Goal: Transaction & Acquisition: Register for event/course

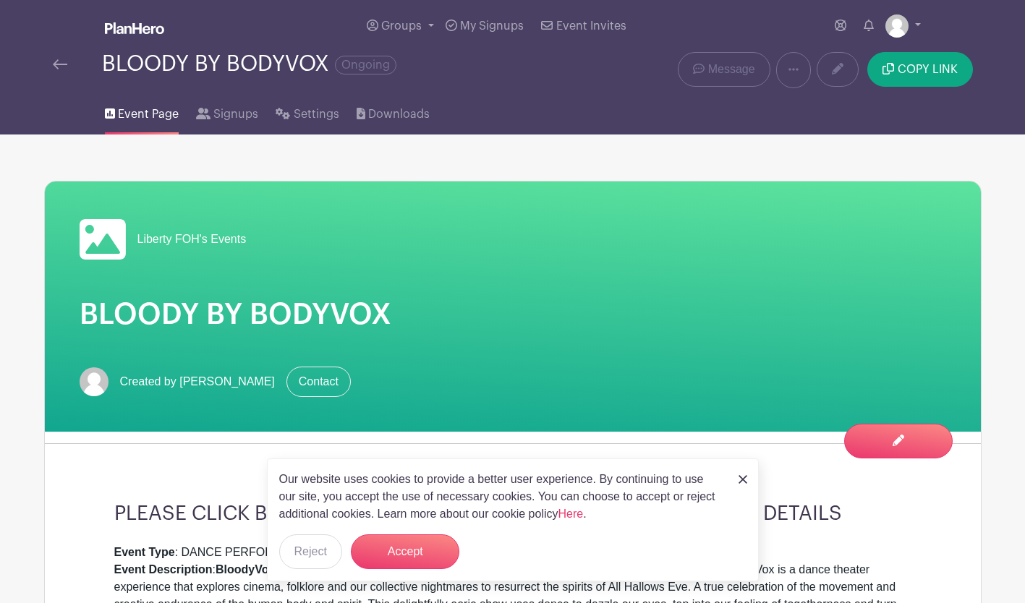
click at [54, 59] on link at bounding box center [60, 64] width 14 height 17
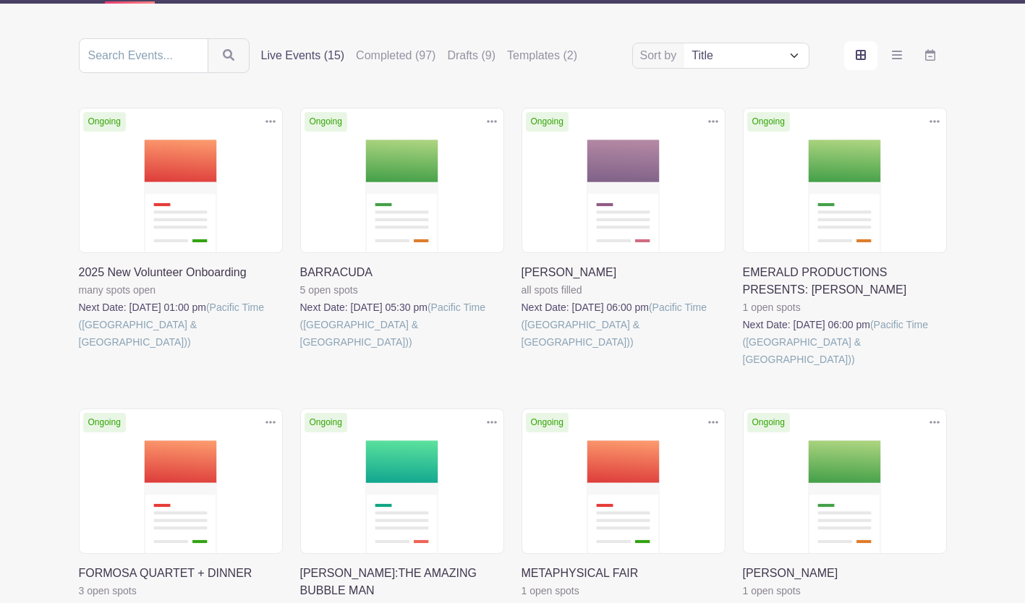
scroll to position [289, 0]
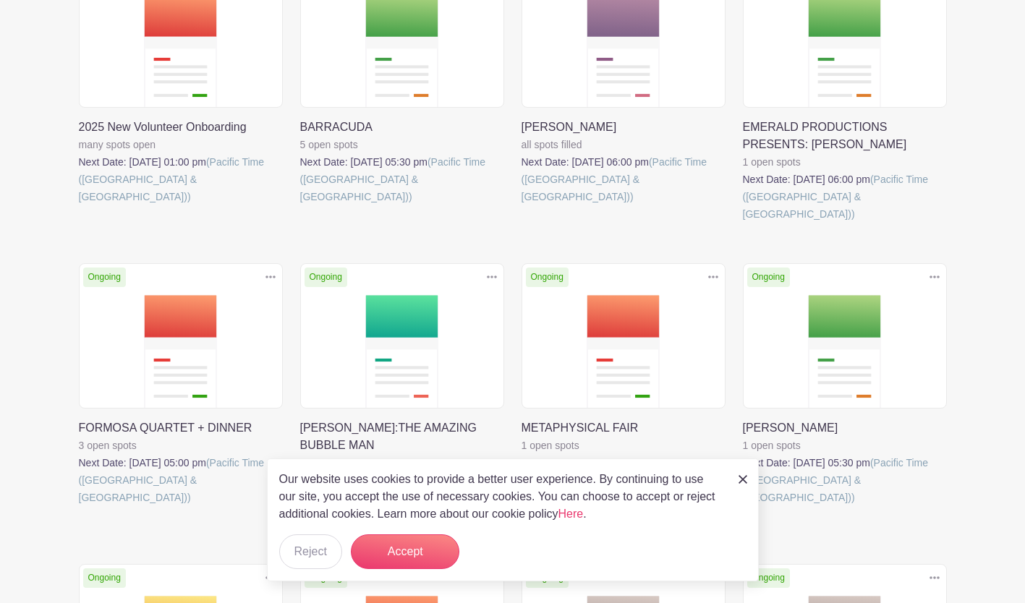
click at [743, 506] on link at bounding box center [743, 506] width 0 height 0
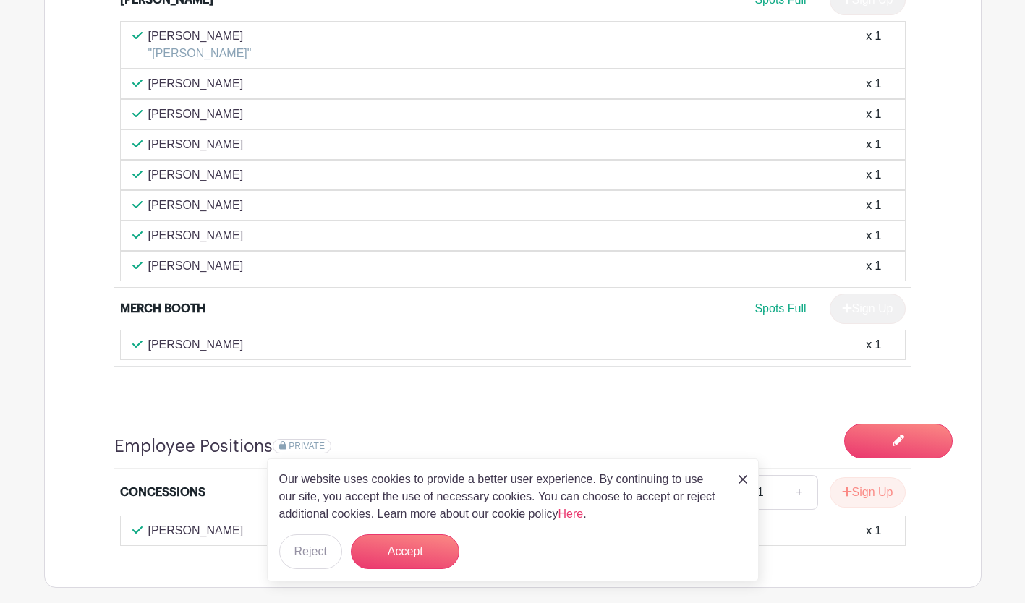
scroll to position [1085, 0]
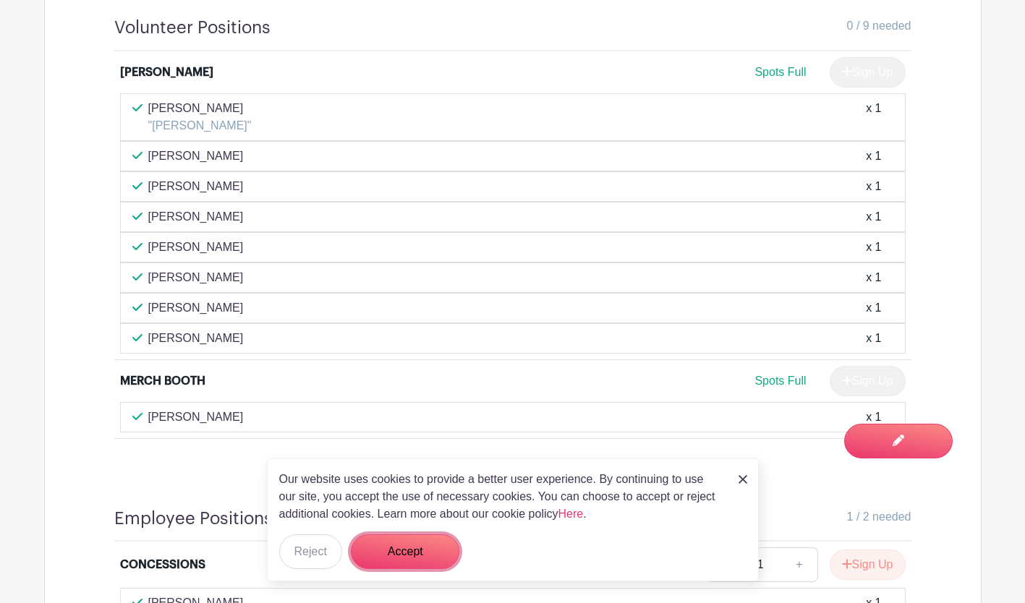
click at [393, 544] on button "Accept" at bounding box center [405, 551] width 108 height 35
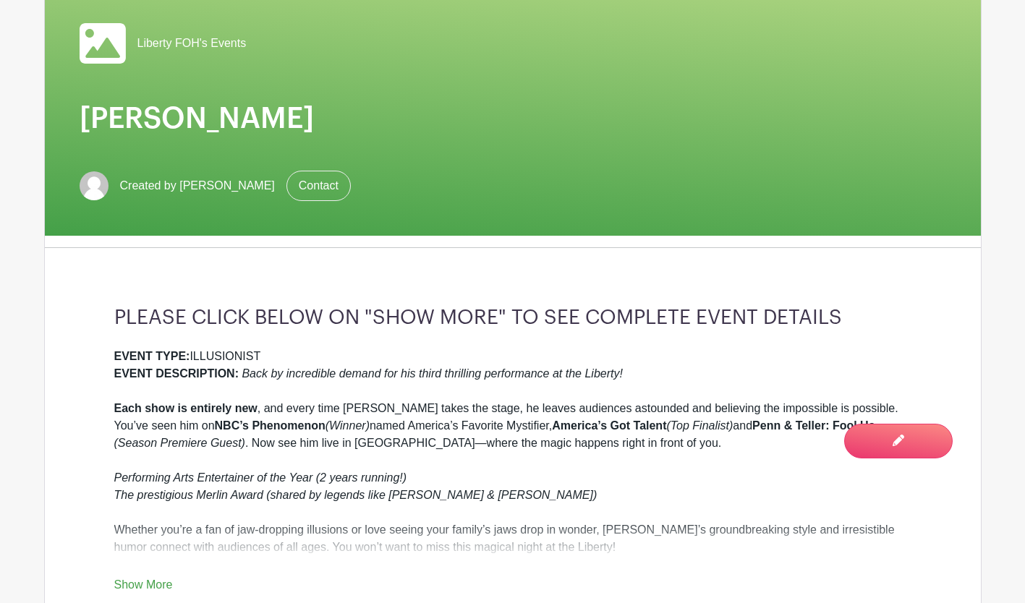
scroll to position [0, 0]
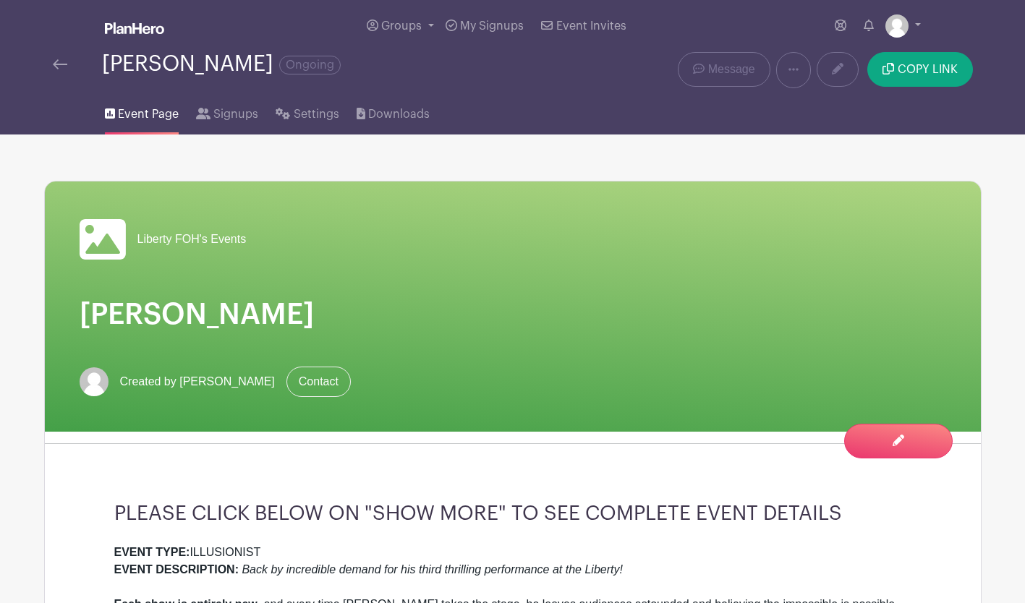
click at [56, 61] on img at bounding box center [60, 64] width 14 height 10
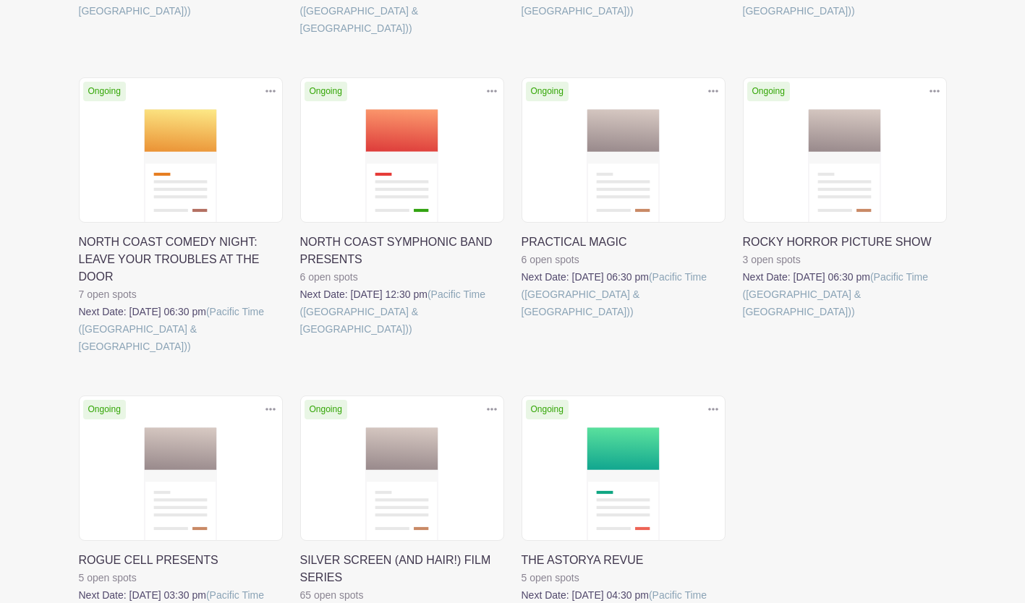
scroll to position [723, 0]
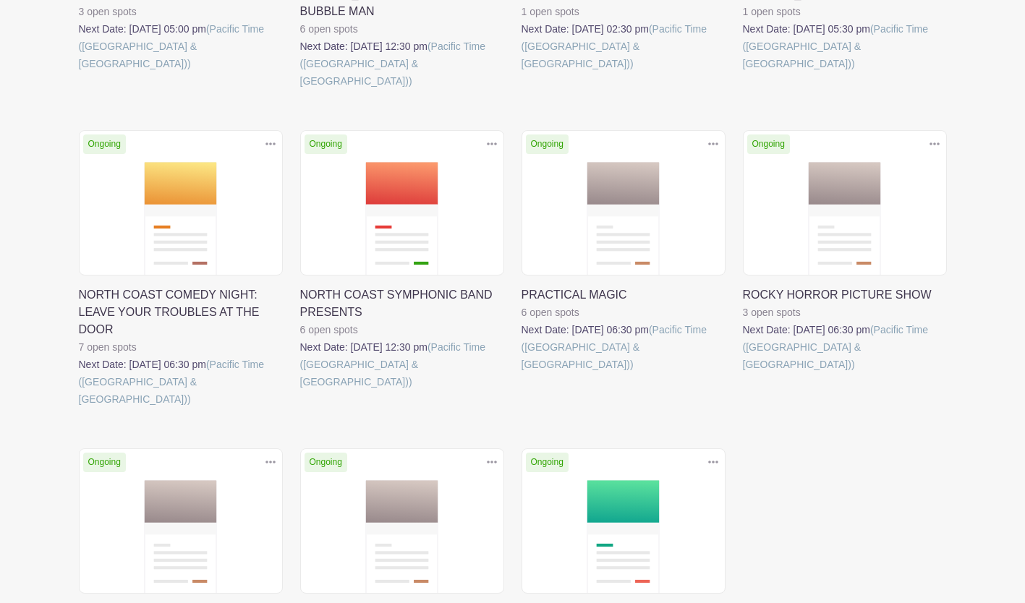
click at [743, 373] on link at bounding box center [743, 373] width 0 height 0
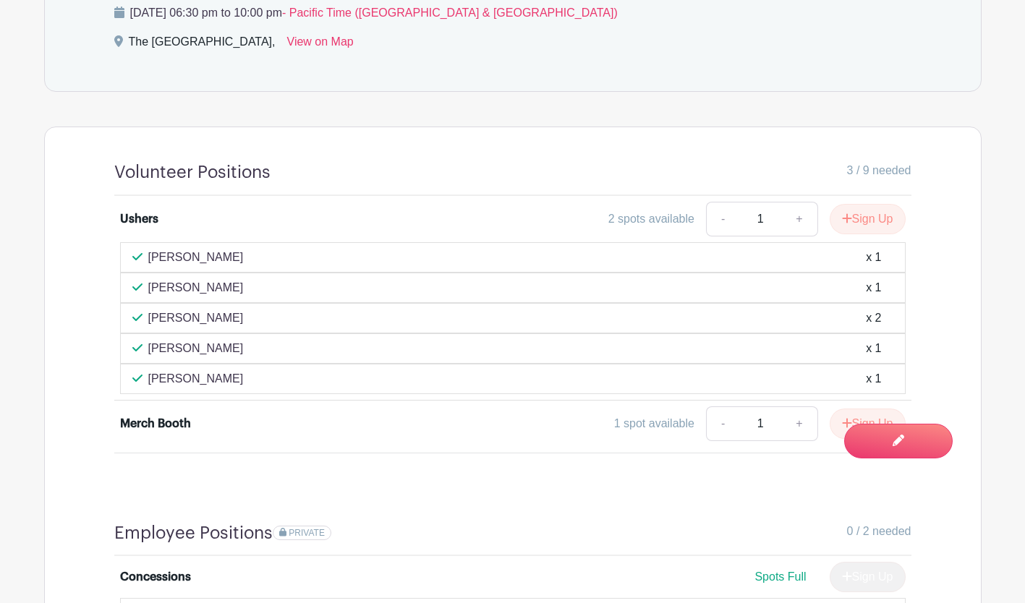
scroll to position [1012, 0]
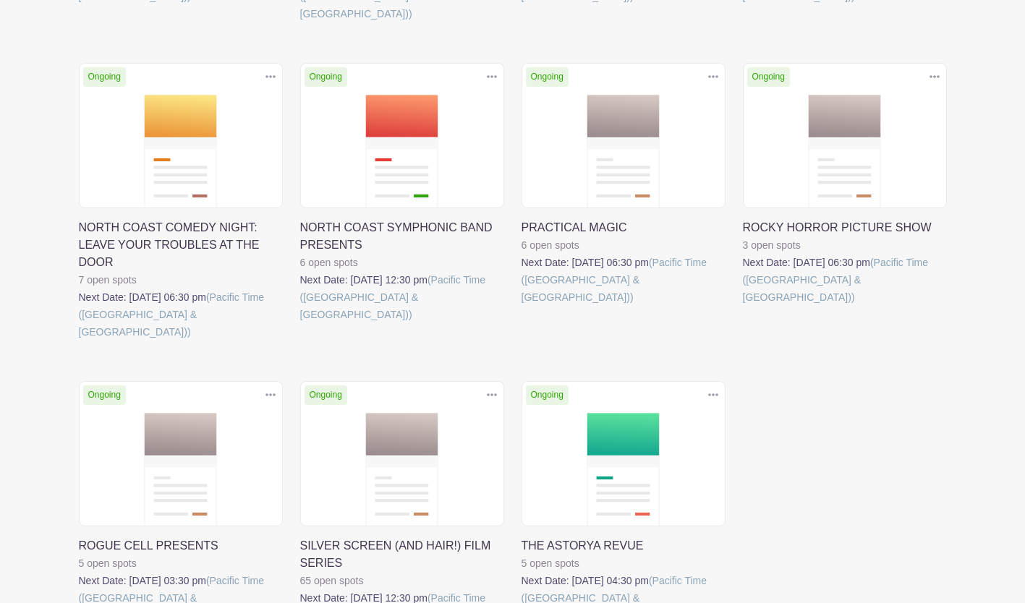
scroll to position [723, 0]
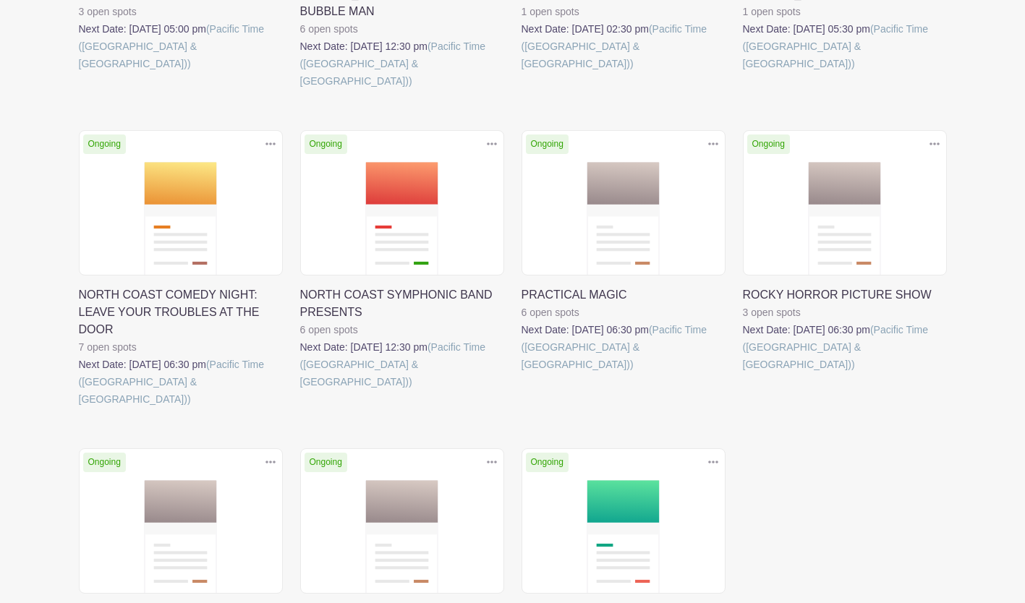
click at [521, 373] on link at bounding box center [521, 373] width 0 height 0
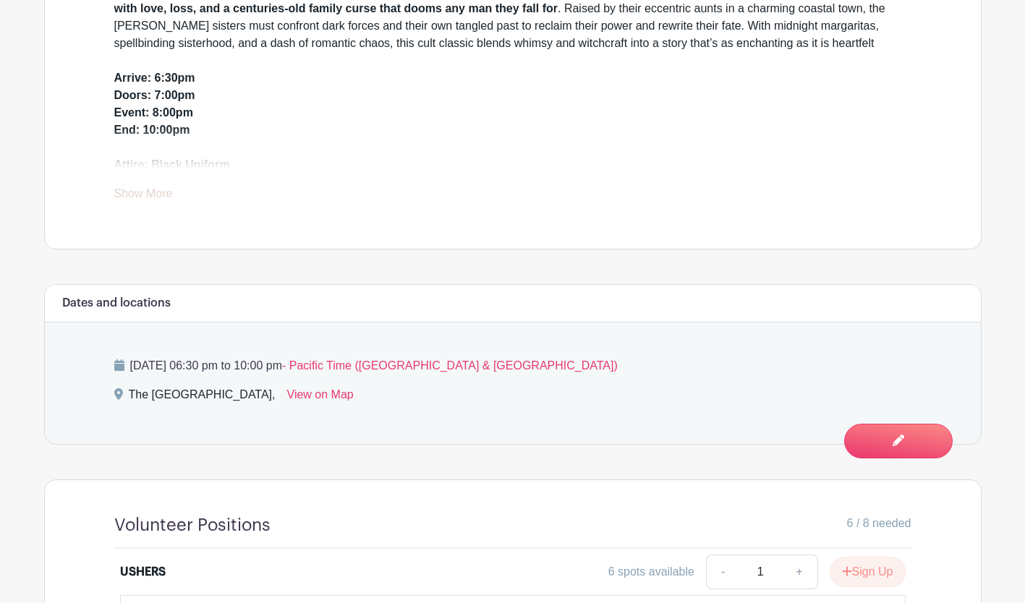
scroll to position [976, 0]
